Goal: Register for event/course

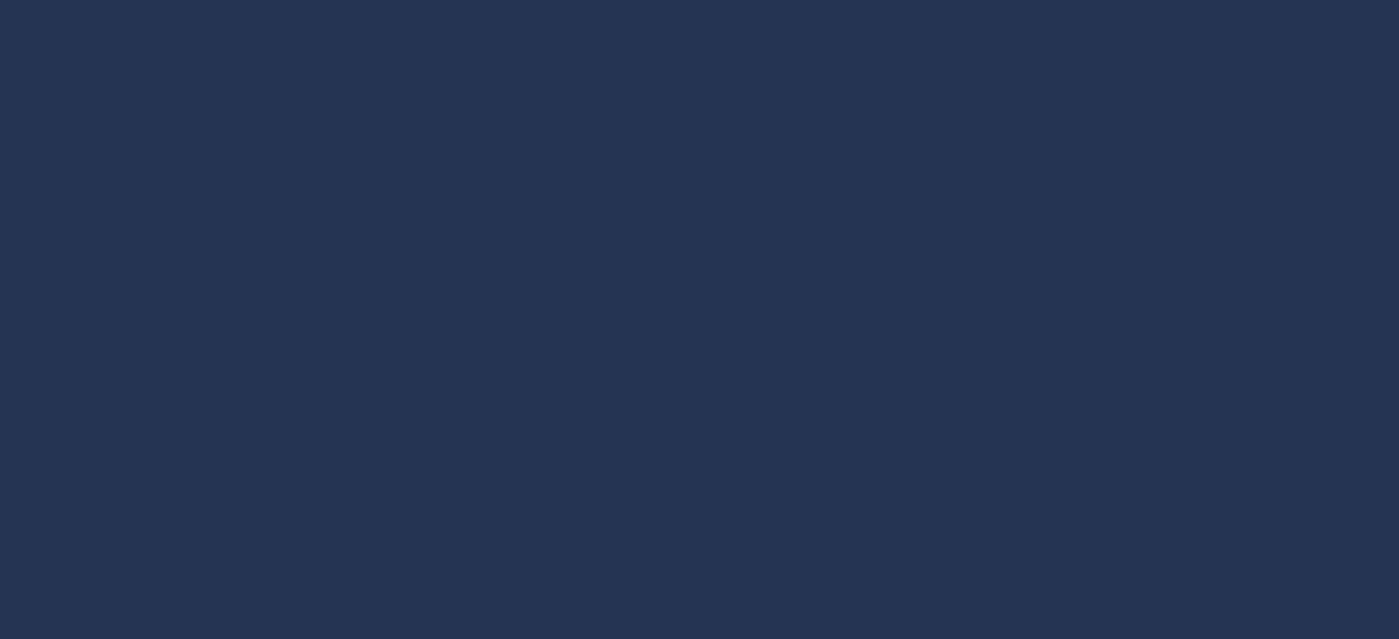
scroll to position [258, 0]
click at [581, 372] on div at bounding box center [699, 276] width 1065 height 599
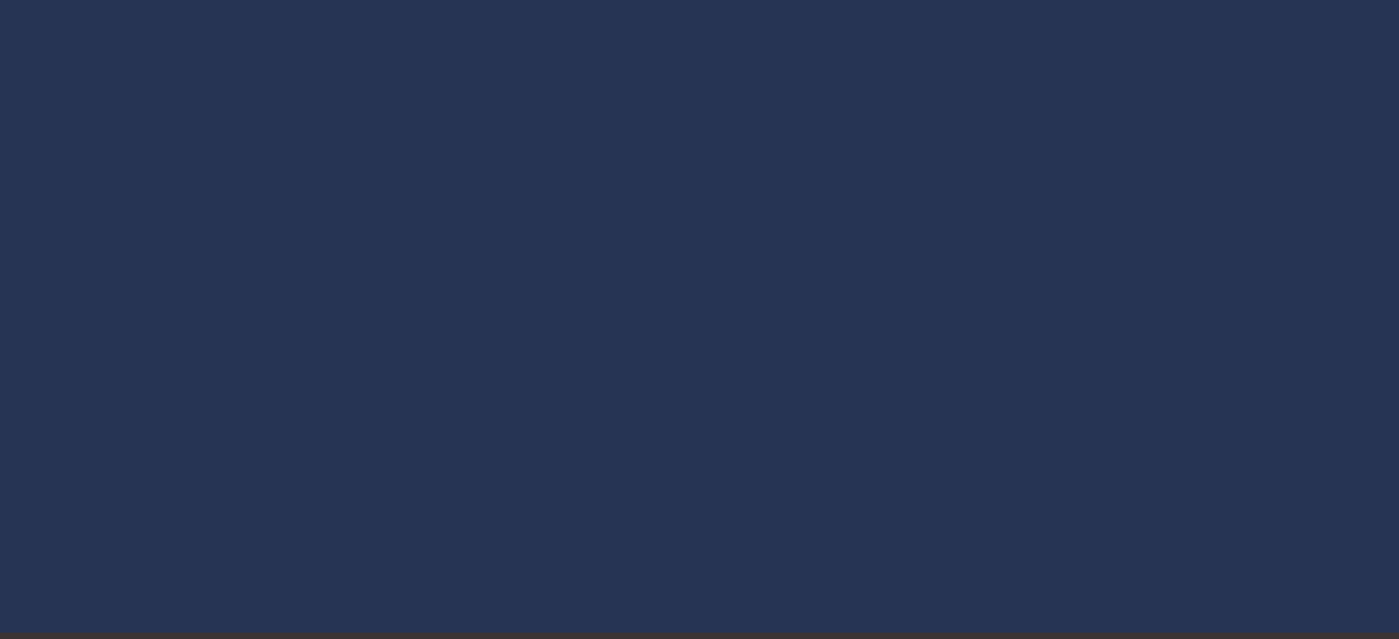
scroll to position [276, 0]
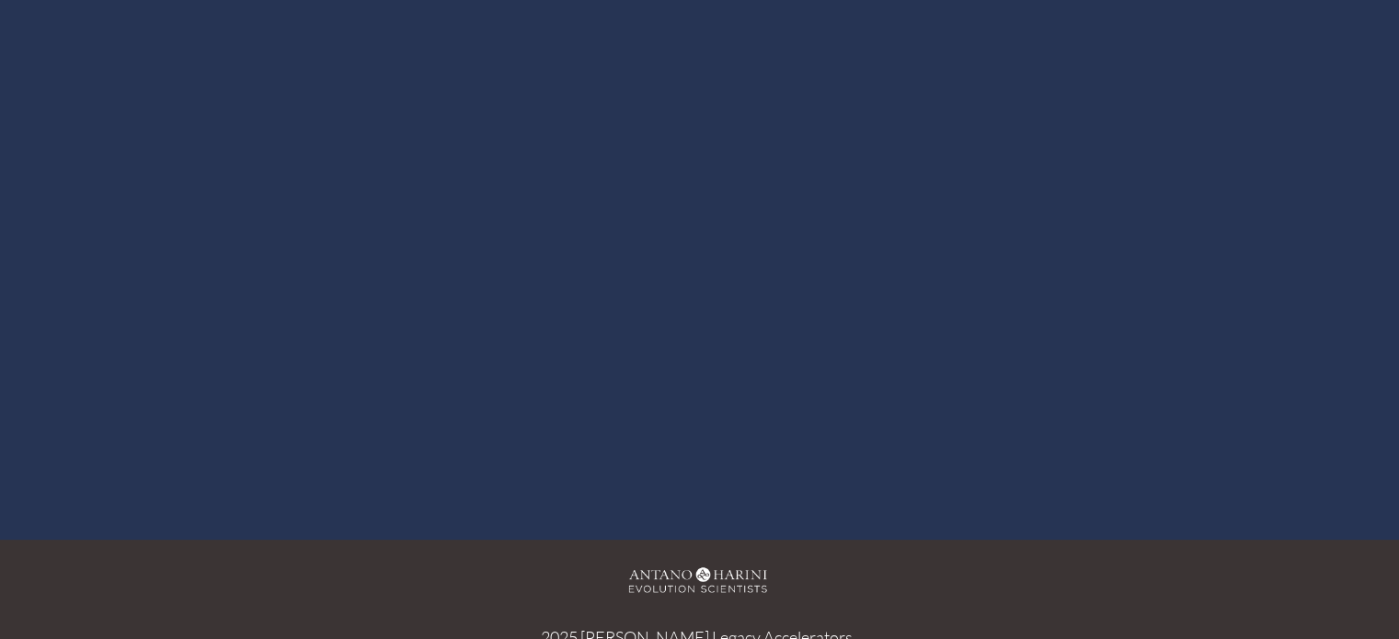
click at [692, 157] on div at bounding box center [699, 166] width 1065 height 599
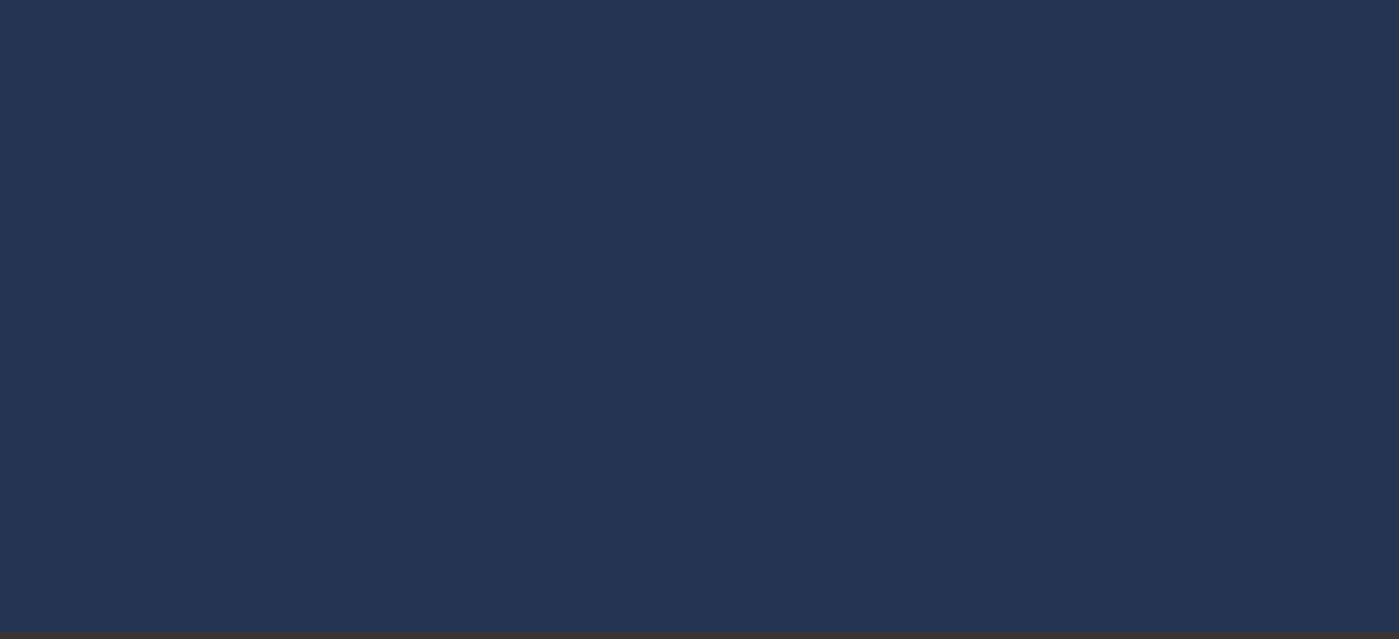
scroll to position [235, 0]
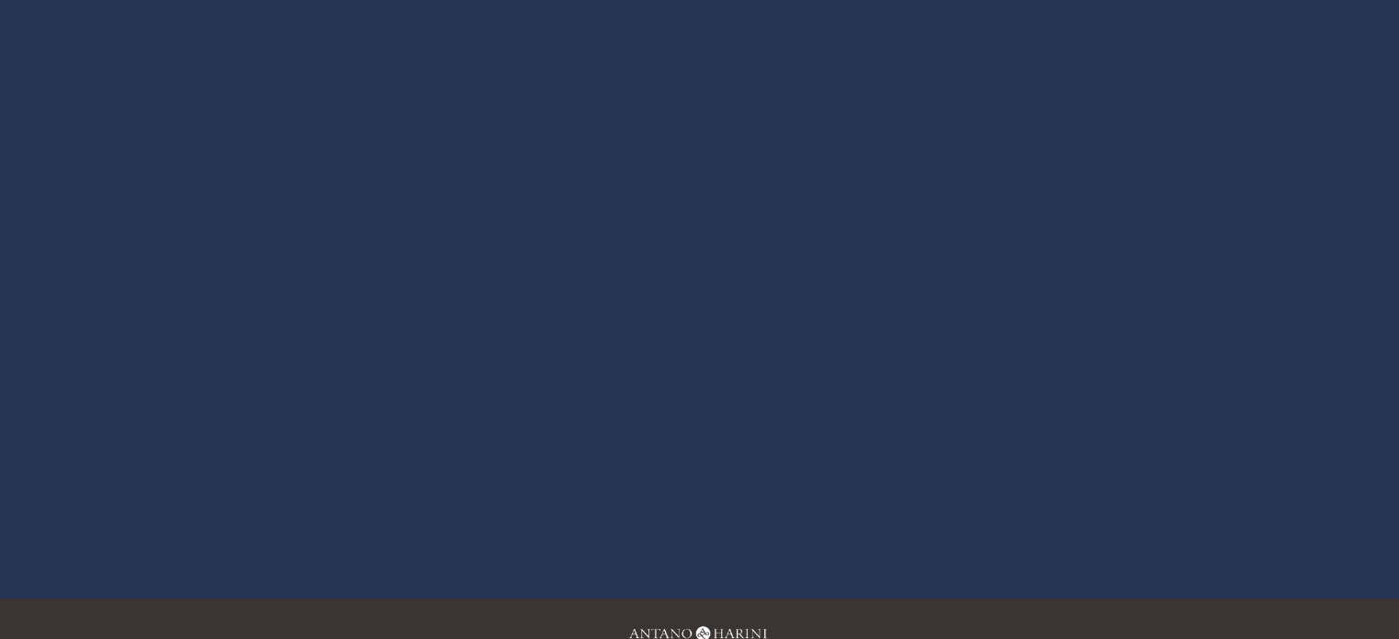
scroll to position [315, 0]
click at [394, 271] on div at bounding box center [699, 219] width 1065 height 599
